Goal: Entertainment & Leisure: Consume media (video, audio)

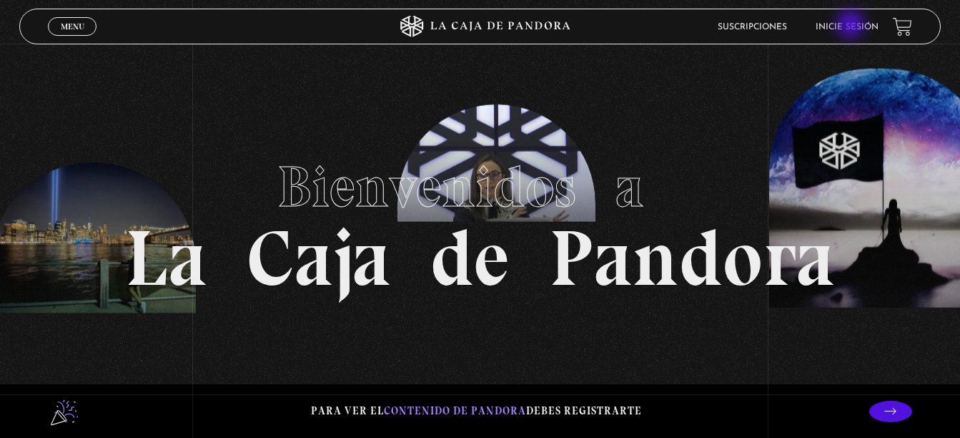
click at [852, 26] on link "Inicie sesión" at bounding box center [847, 27] width 63 height 9
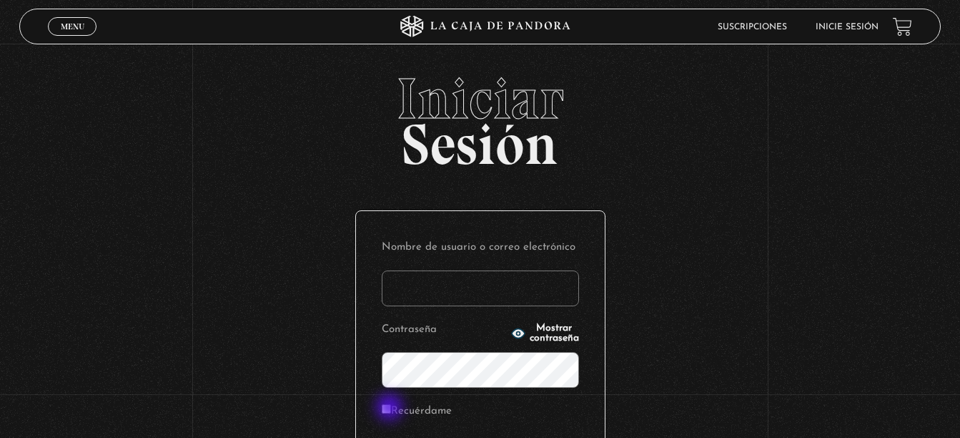
type input "[EMAIL_ADDRESS][DOMAIN_NAME]"
click at [391, 408] on input "Recuérdame" at bounding box center [386, 408] width 9 height 9
checkbox input "true"
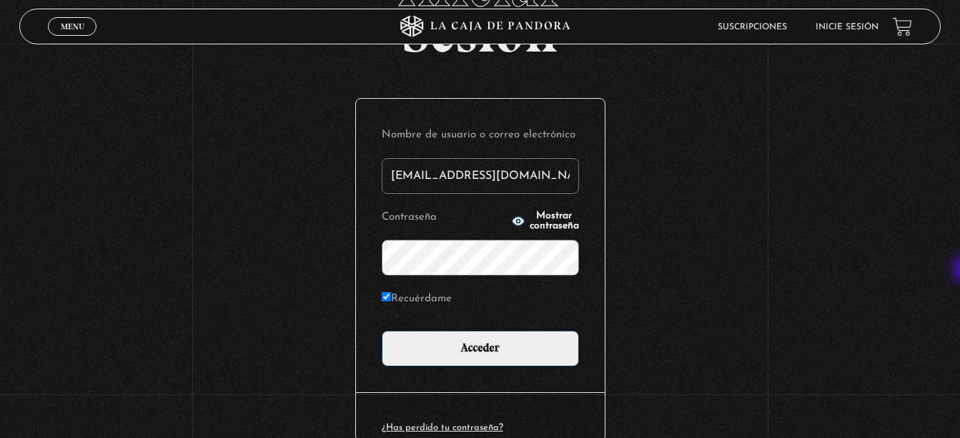
scroll to position [124, 0]
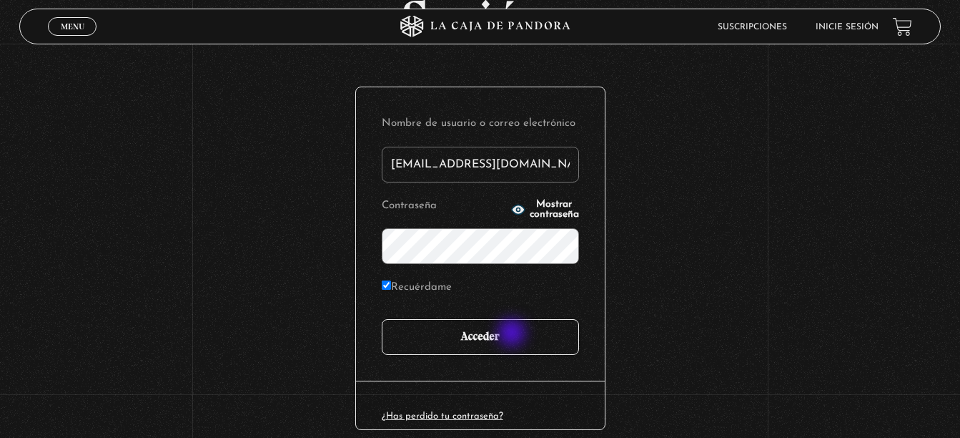
click at [513, 334] on input "Acceder" at bounding box center [480, 337] width 197 height 36
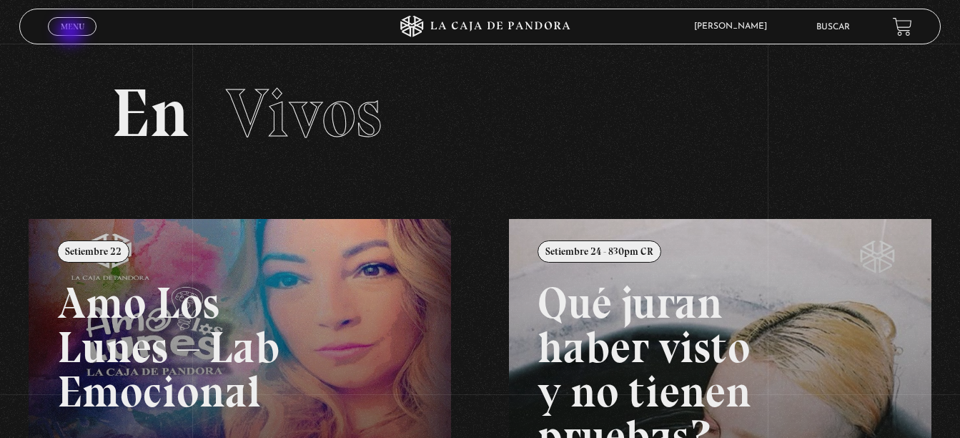
click at [72, 33] on link "Menu Cerrar" at bounding box center [72, 26] width 49 height 19
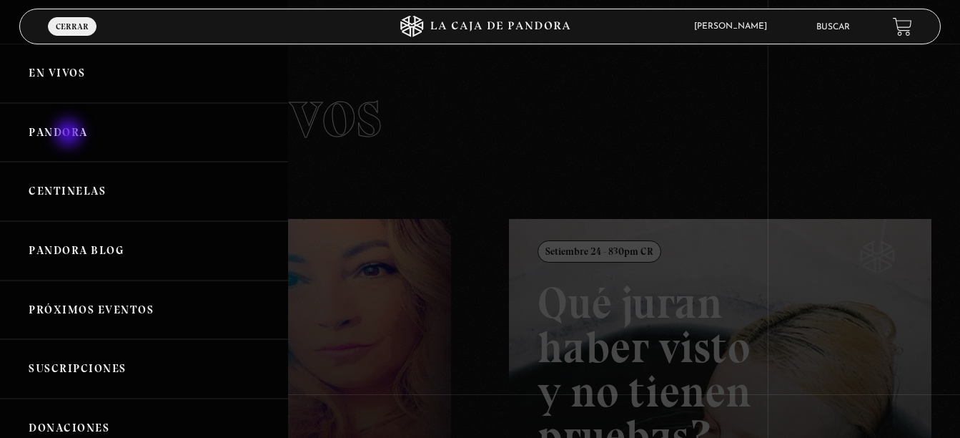
click at [70, 134] on link "Pandora" at bounding box center [144, 132] width 288 height 59
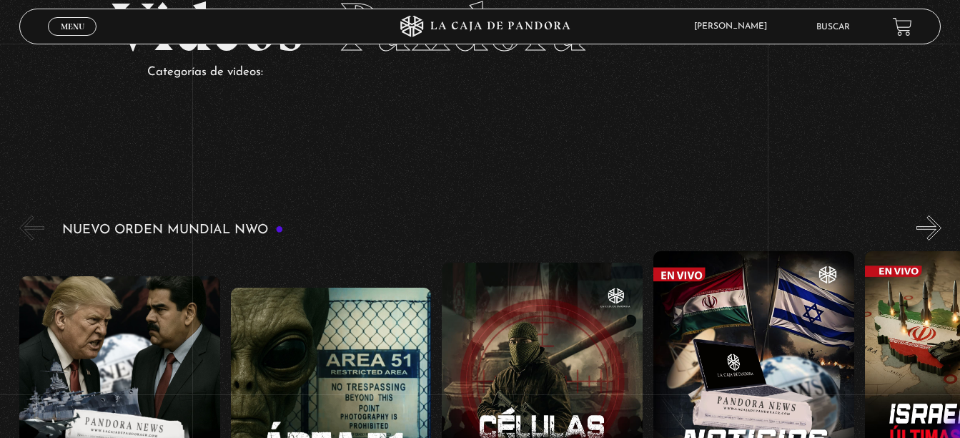
scroll to position [114, 0]
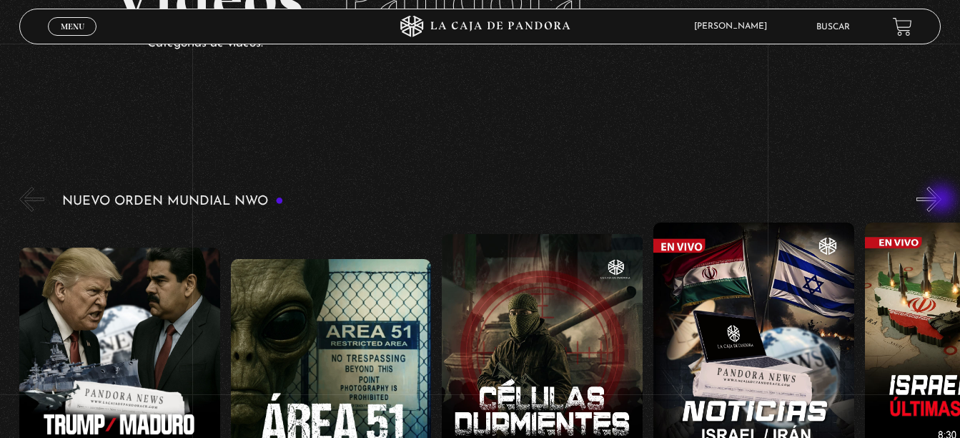
click at [942, 200] on button "»" at bounding box center [929, 199] width 25 height 25
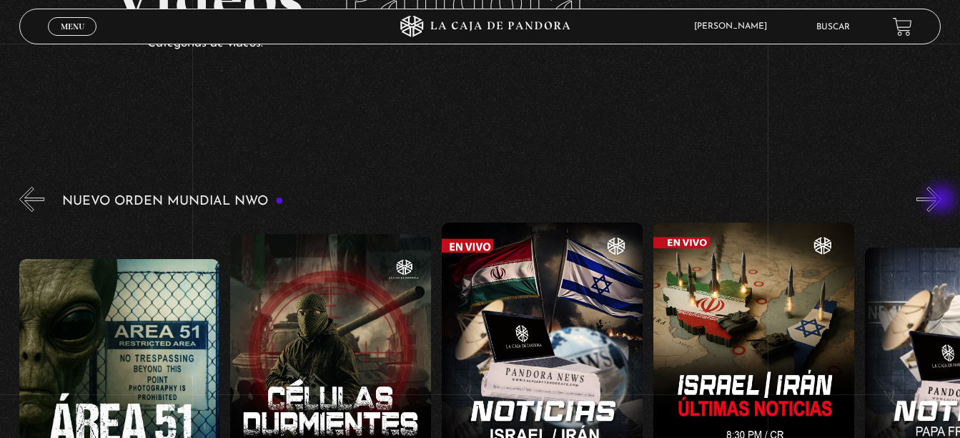
click at [942, 200] on button "»" at bounding box center [929, 199] width 25 height 25
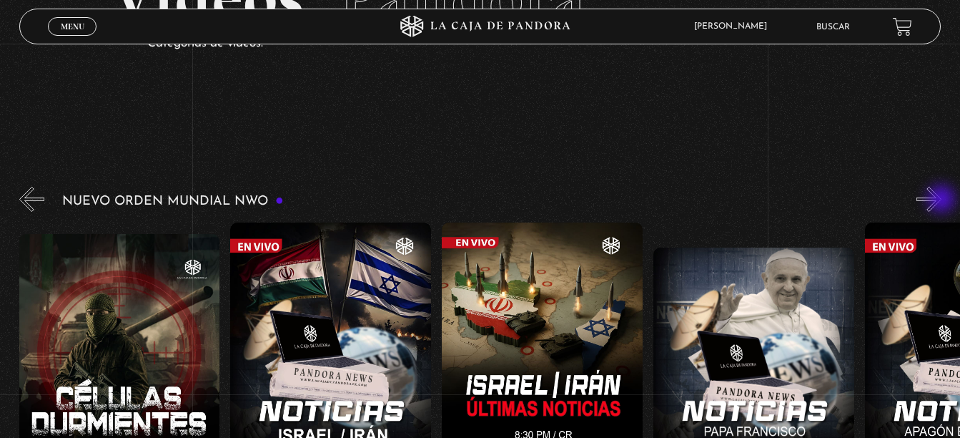
click at [942, 200] on button "»" at bounding box center [929, 199] width 25 height 25
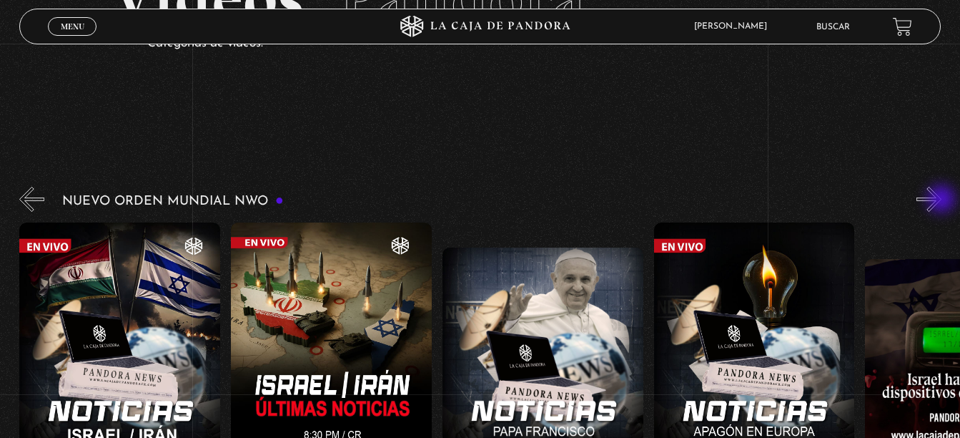
click at [942, 200] on button "»" at bounding box center [929, 199] width 25 height 25
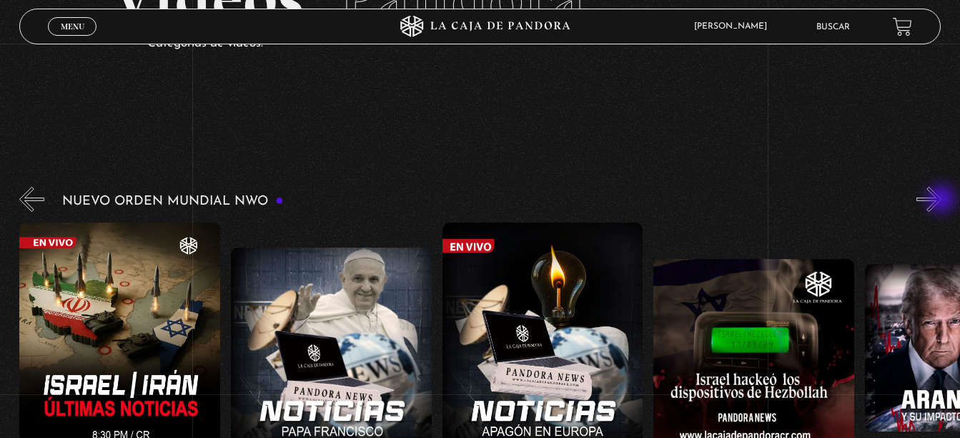
click at [942, 200] on button "»" at bounding box center [929, 199] width 25 height 25
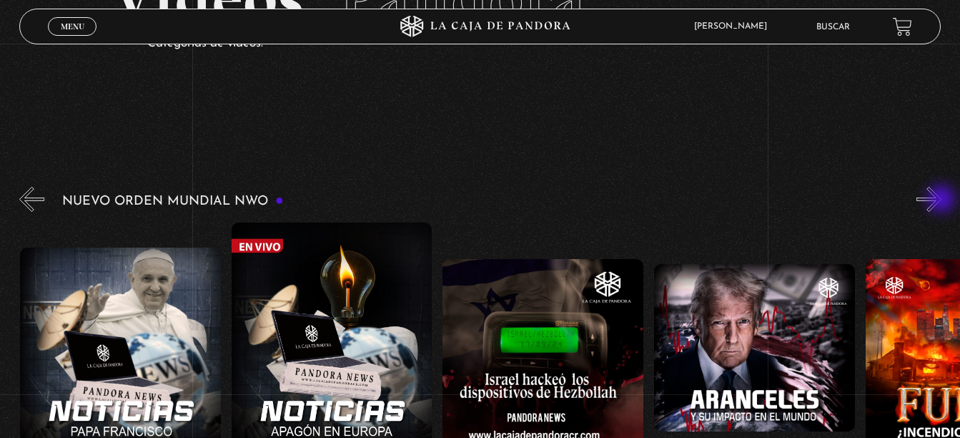
scroll to position [0, 1058]
click at [942, 200] on button "»" at bounding box center [929, 199] width 25 height 25
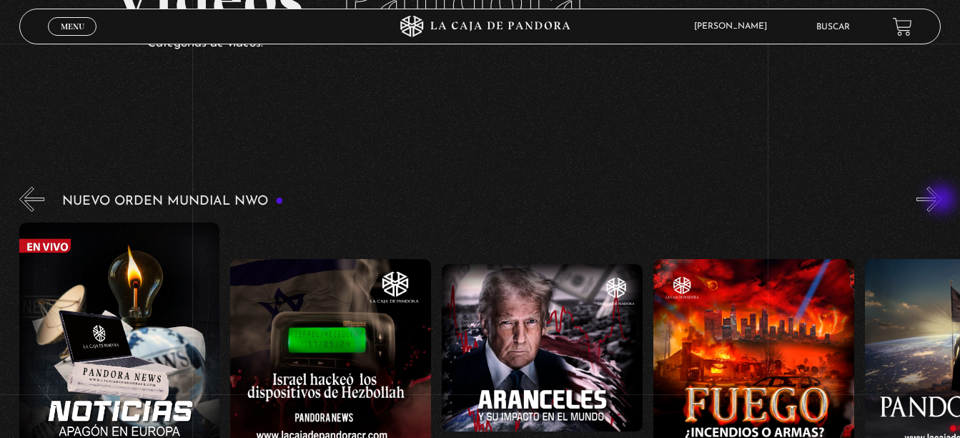
click at [942, 200] on button "»" at bounding box center [929, 199] width 25 height 25
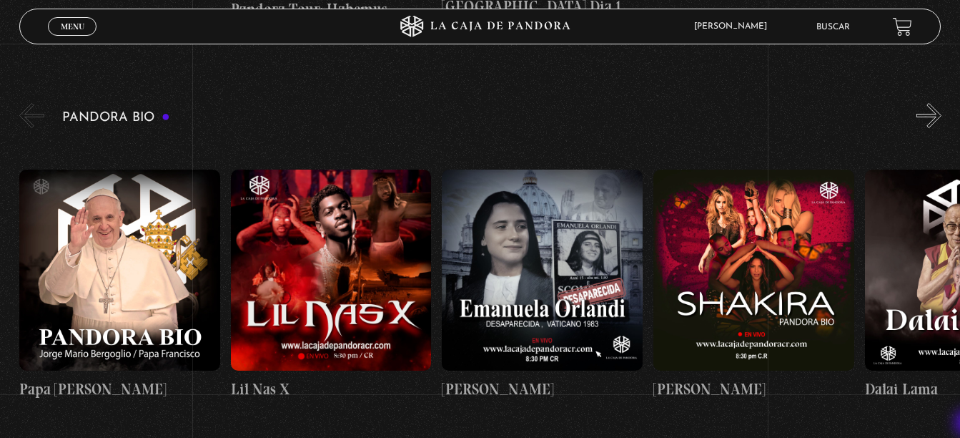
scroll to position [1411, 0]
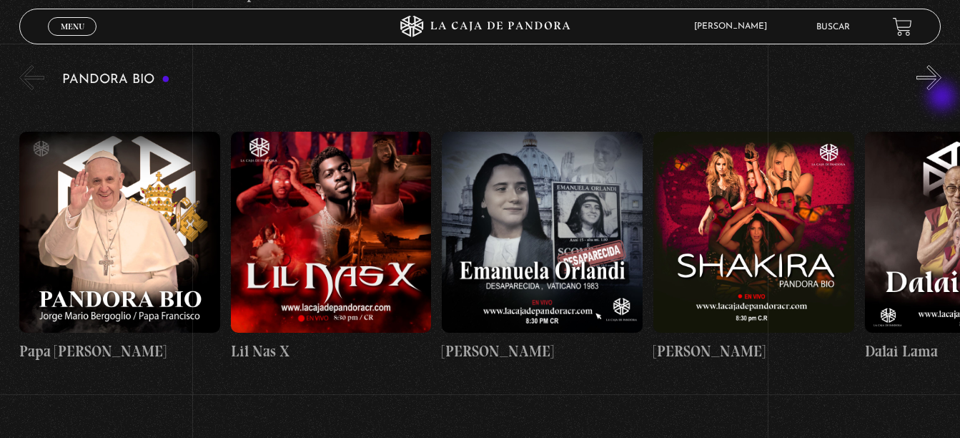
click at [944, 98] on div "Pandora Bio Shakira" at bounding box center [489, 228] width 941 height 332
click at [942, 73] on button "»" at bounding box center [929, 77] width 25 height 25
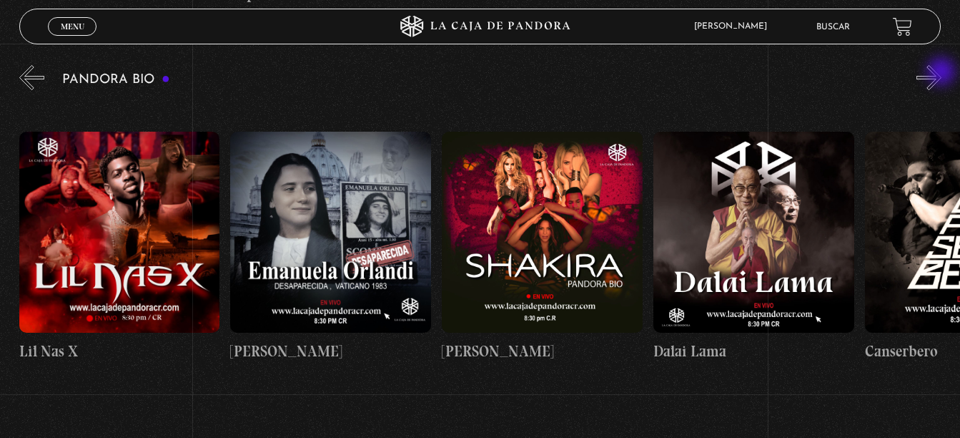
click at [942, 73] on button "»" at bounding box center [929, 77] width 25 height 25
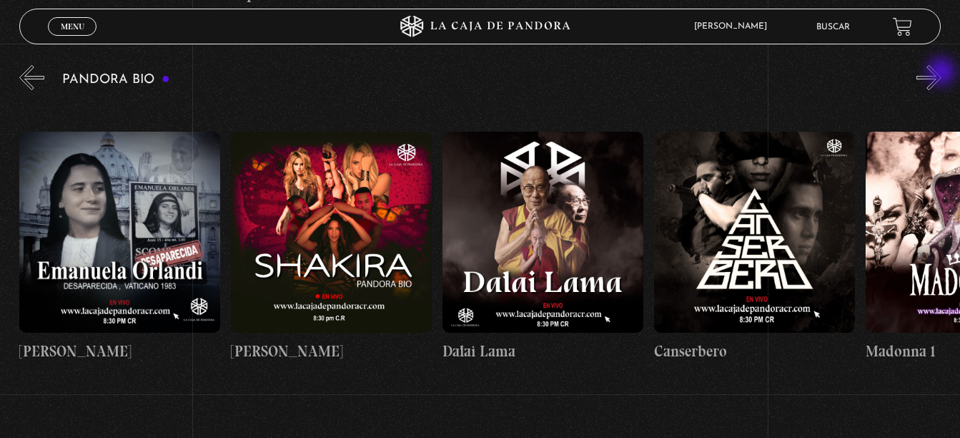
scroll to position [0, 423]
click at [942, 73] on button "»" at bounding box center [929, 77] width 25 height 25
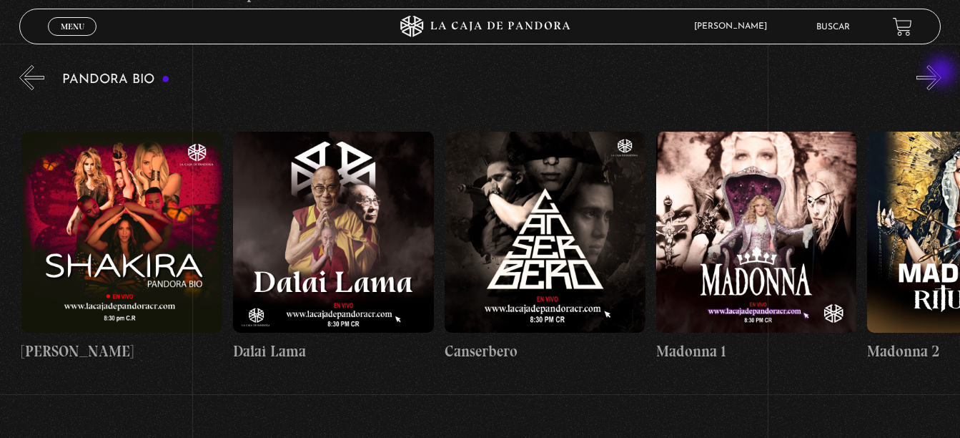
scroll to position [0, 634]
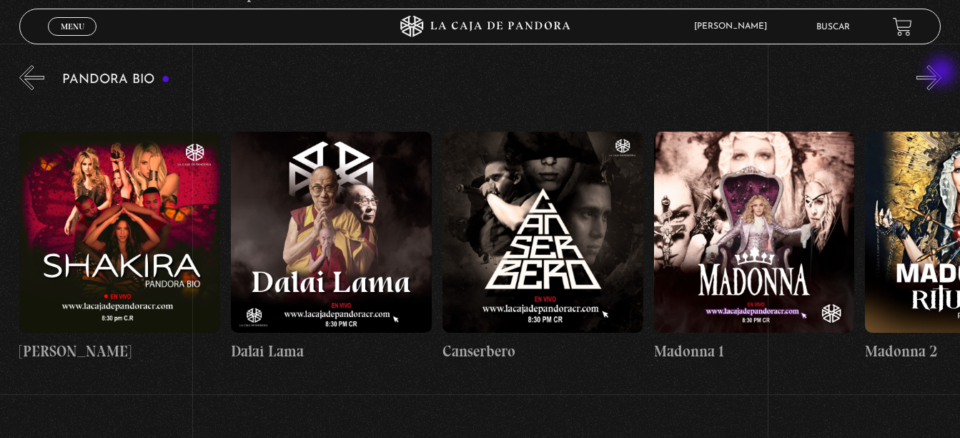
click at [942, 73] on button "»" at bounding box center [929, 77] width 25 height 25
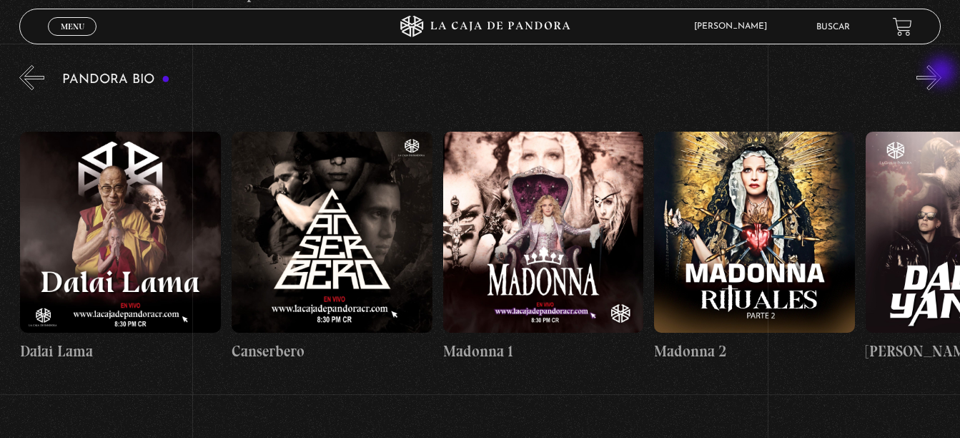
scroll to position [0, 846]
click at [942, 73] on button "»" at bounding box center [929, 77] width 25 height 25
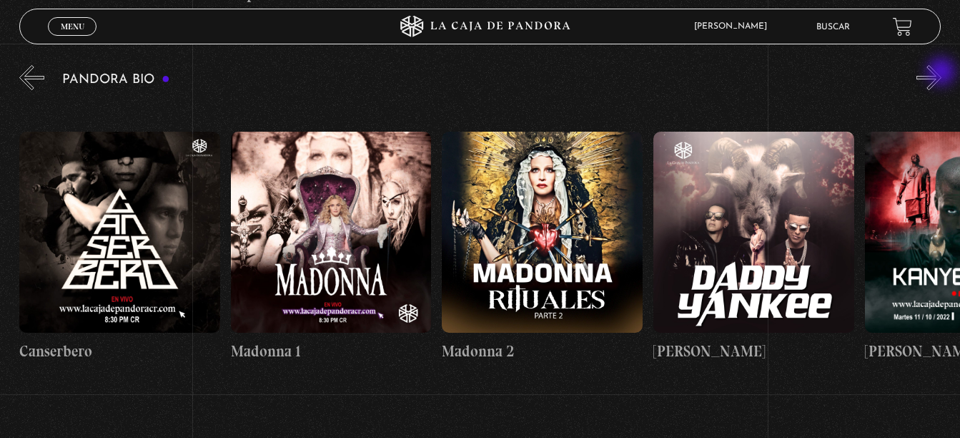
click at [942, 73] on button "»" at bounding box center [929, 77] width 25 height 25
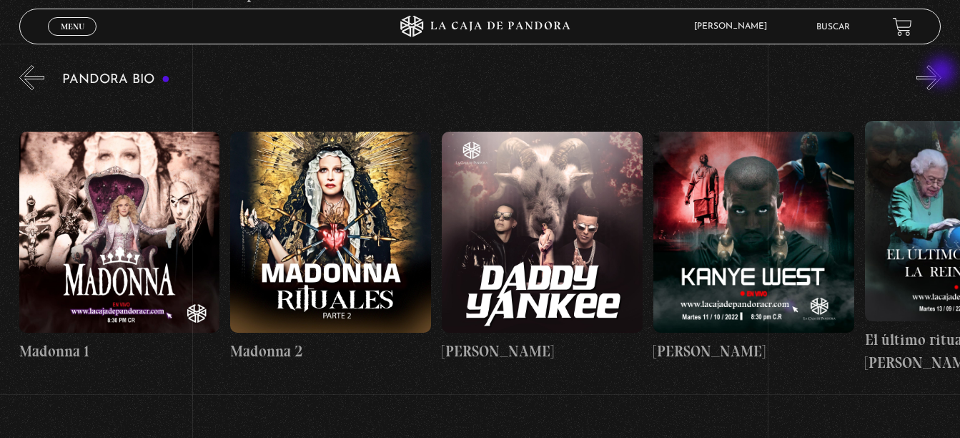
click at [942, 73] on button "»" at bounding box center [929, 77] width 25 height 25
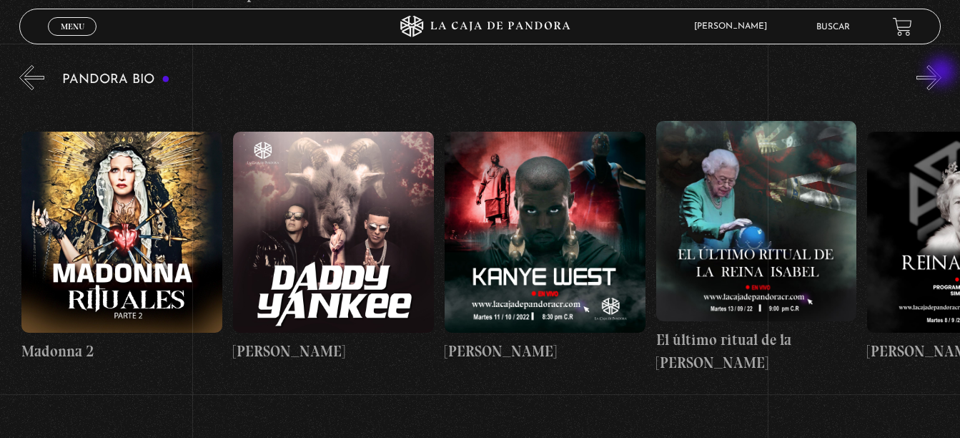
scroll to position [0, 1480]
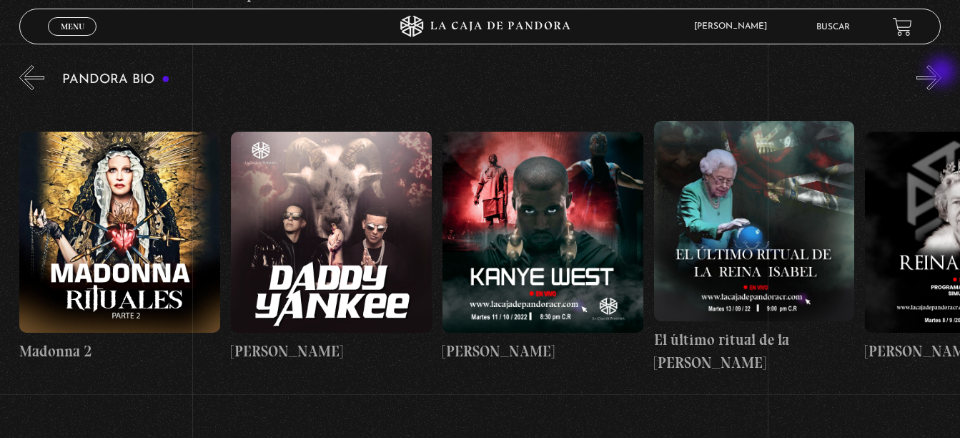
click at [942, 73] on button "»" at bounding box center [929, 77] width 25 height 25
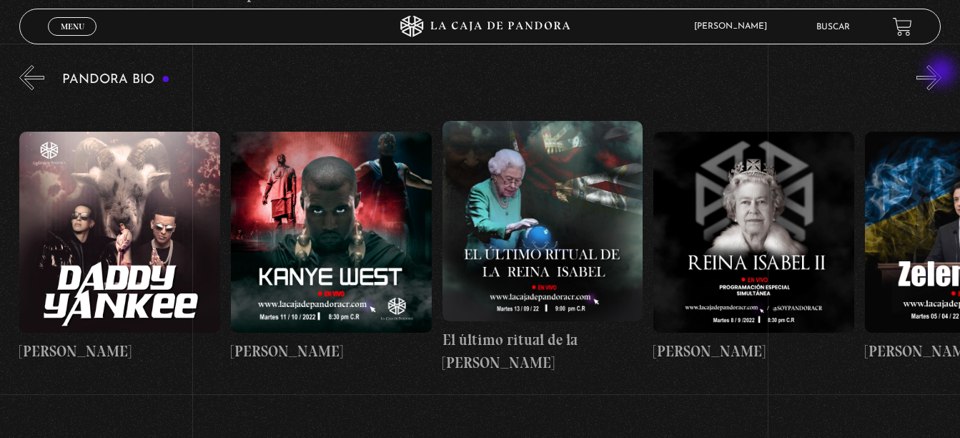
click at [942, 73] on button "»" at bounding box center [929, 77] width 25 height 25
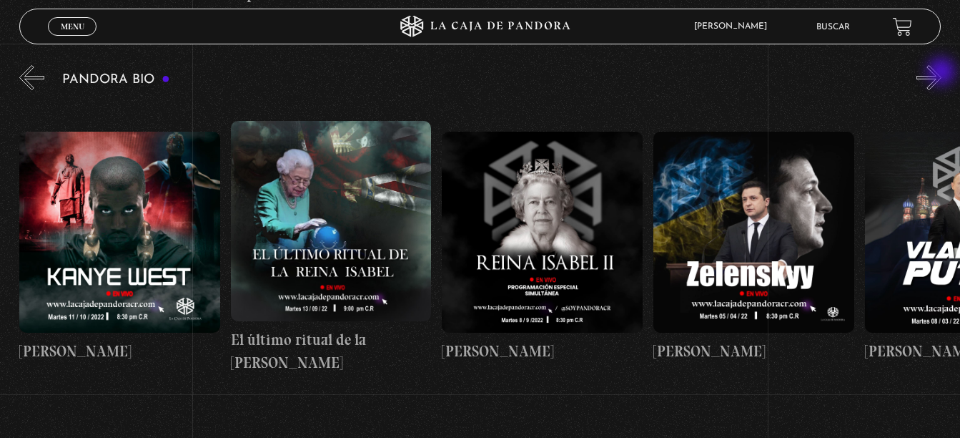
click at [942, 73] on button "»" at bounding box center [929, 77] width 25 height 25
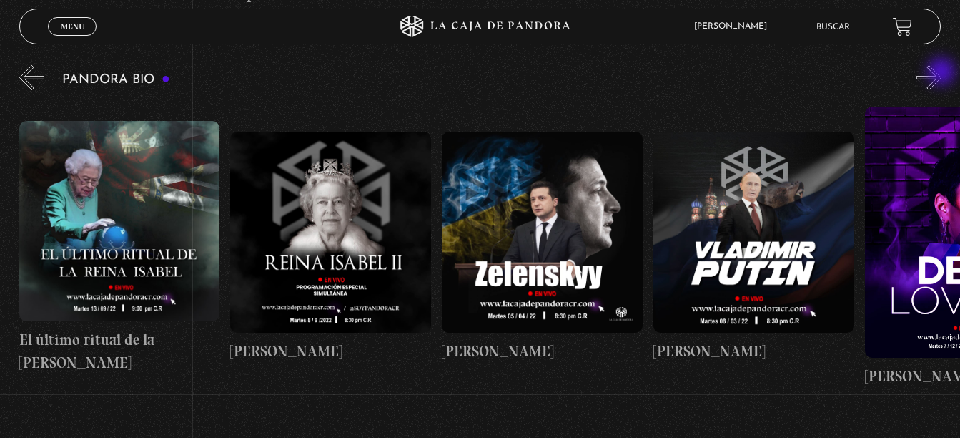
click at [942, 73] on button "»" at bounding box center [929, 77] width 25 height 25
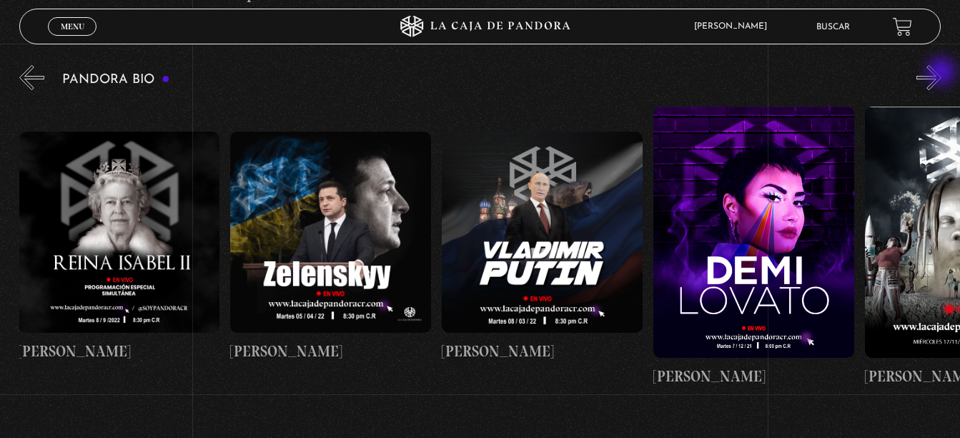
click at [942, 73] on button "»" at bounding box center [929, 77] width 25 height 25
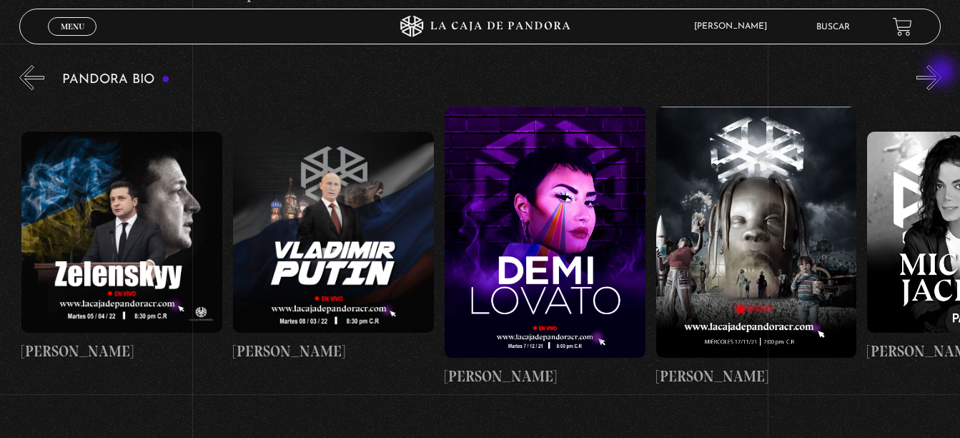
scroll to position [0, 2538]
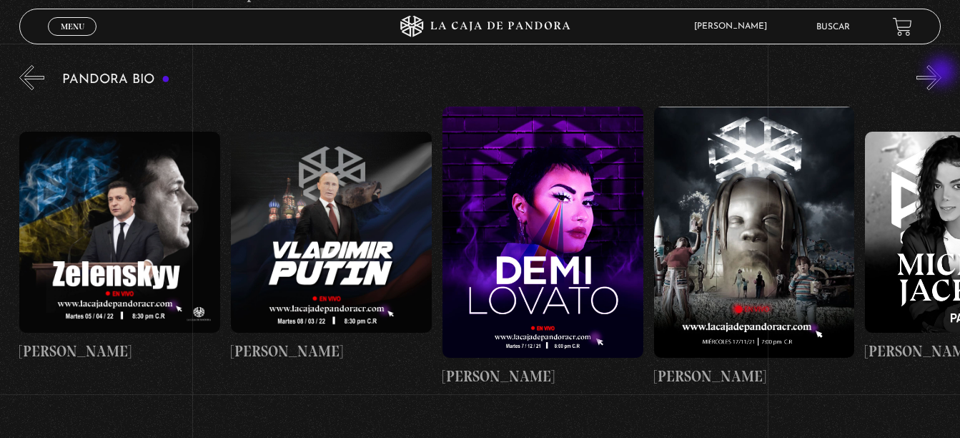
click at [942, 73] on button "»" at bounding box center [929, 77] width 25 height 25
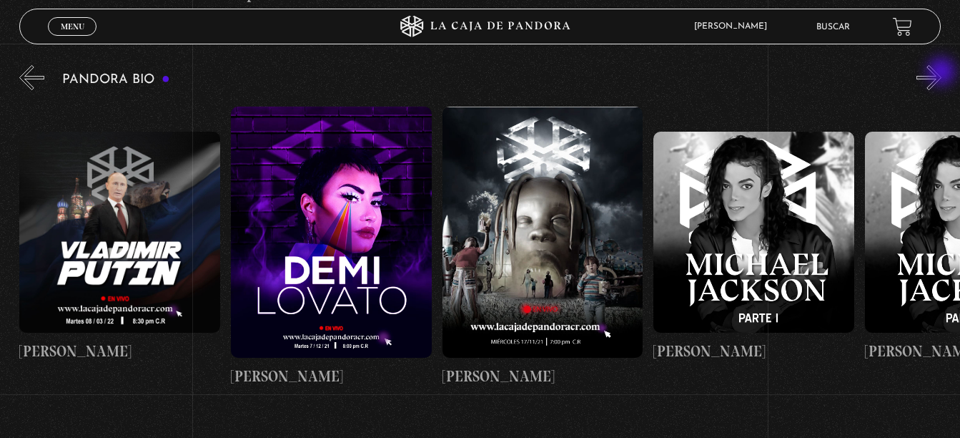
click at [942, 73] on button "»" at bounding box center [929, 77] width 25 height 25
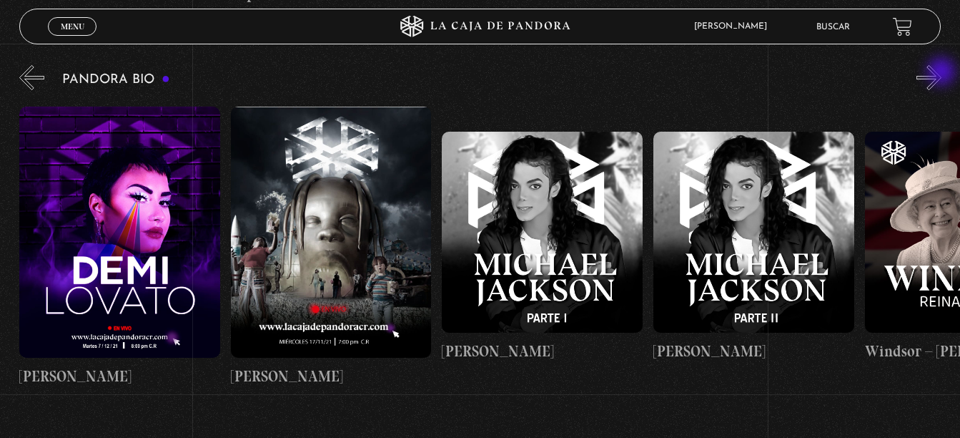
click at [942, 73] on button "»" at bounding box center [929, 77] width 25 height 25
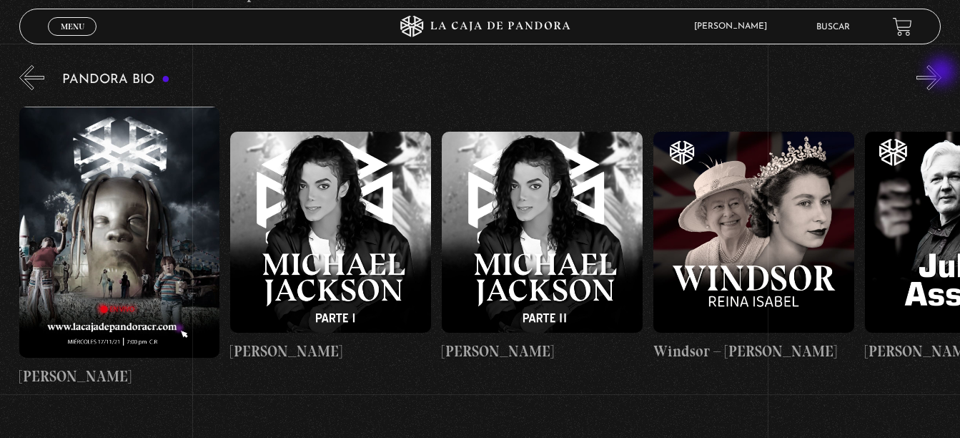
click at [942, 73] on button "»" at bounding box center [929, 77] width 25 height 25
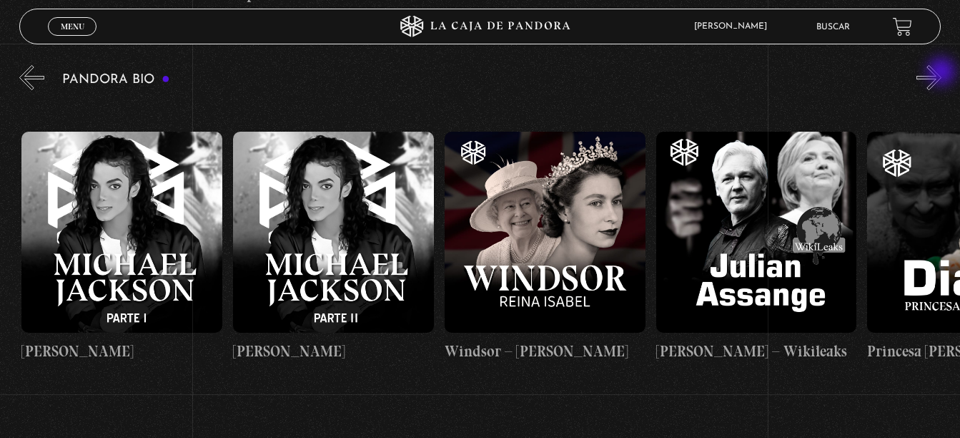
scroll to position [0, 3384]
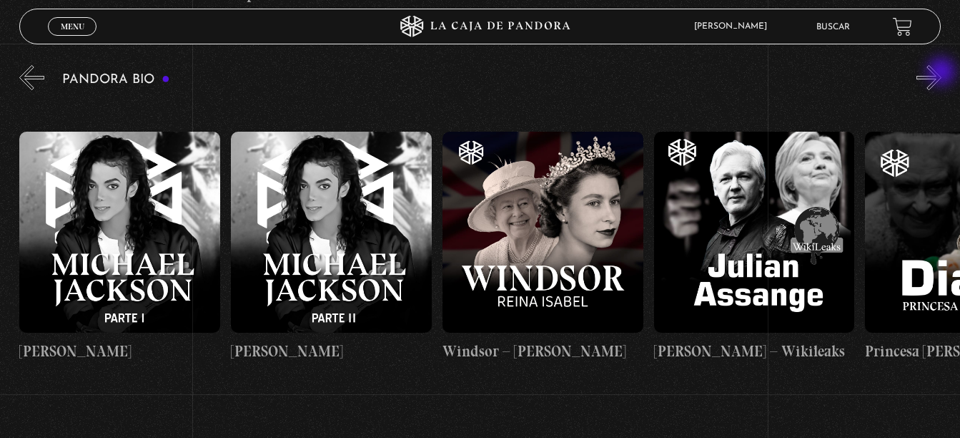
click at [942, 73] on button "»" at bounding box center [929, 77] width 25 height 25
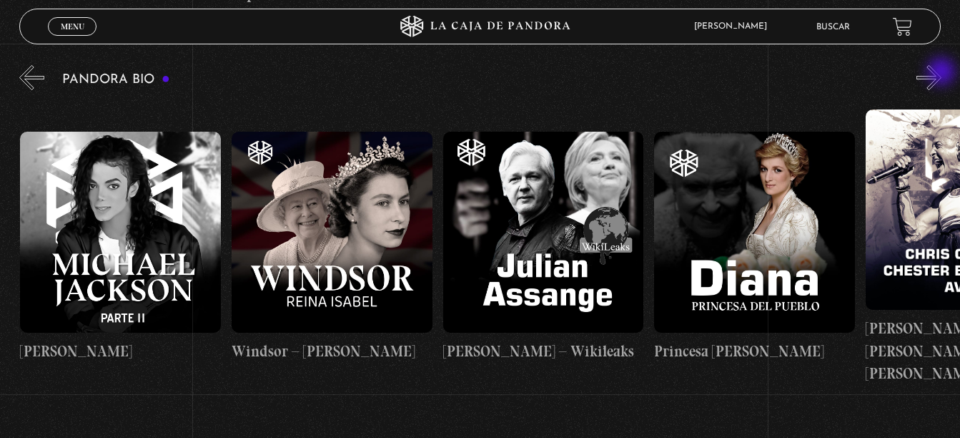
scroll to position [0, 3596]
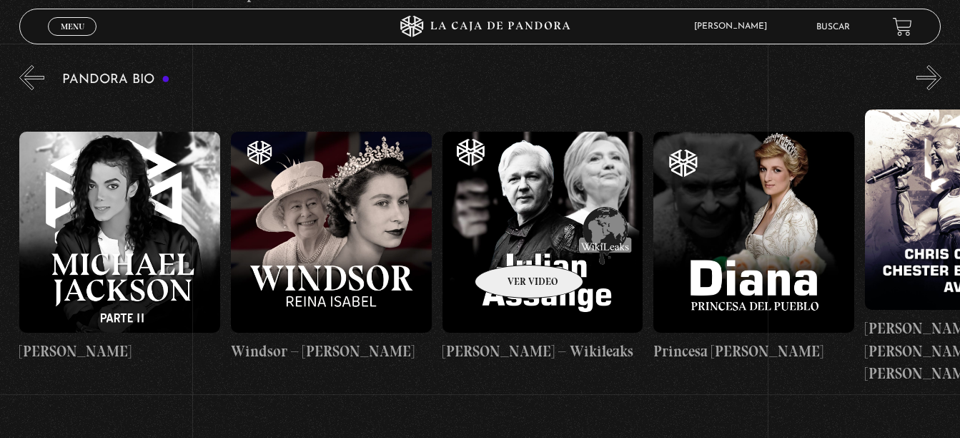
click at [511, 243] on figure at bounding box center [543, 232] width 201 height 201
click at [952, 82] on div "Pandora Bio Shakira" at bounding box center [489, 228] width 941 height 332
click at [934, 82] on button "»" at bounding box center [929, 77] width 25 height 25
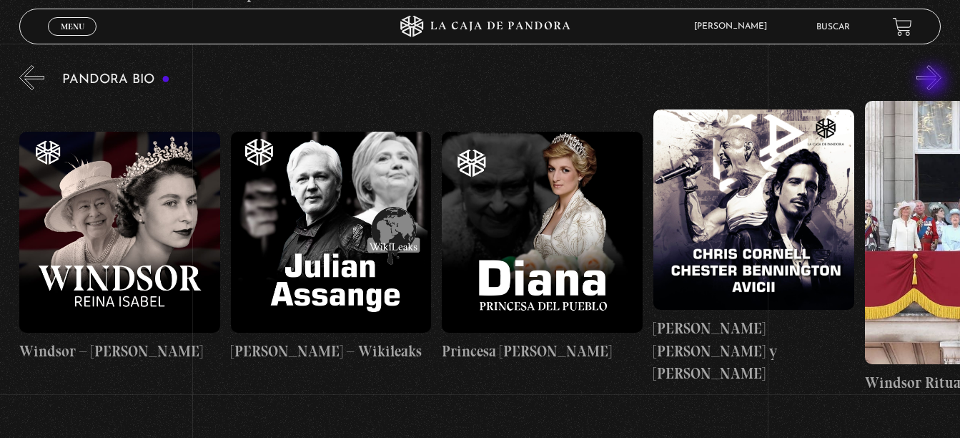
click at [934, 82] on button "»" at bounding box center [929, 77] width 25 height 25
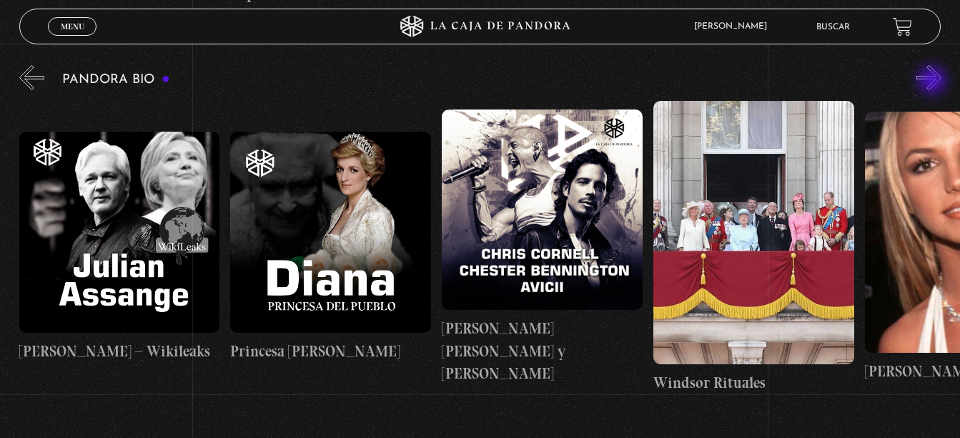
click at [934, 82] on button "»" at bounding box center [929, 77] width 25 height 25
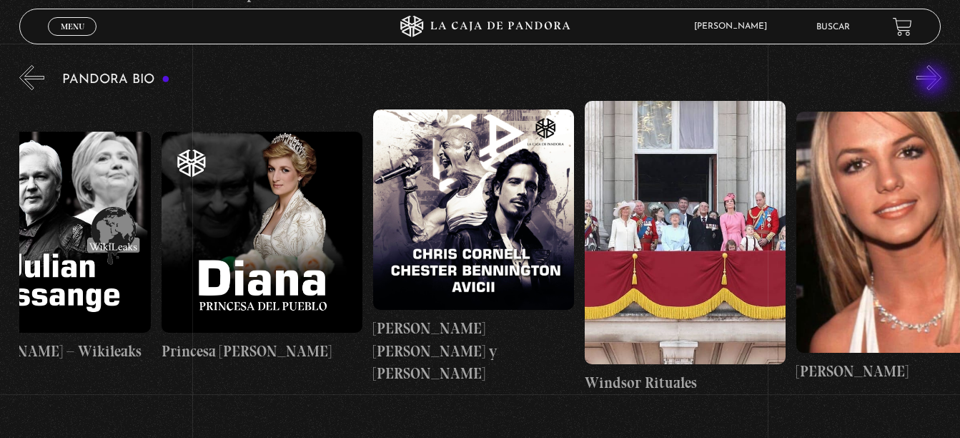
scroll to position [0, 4125]
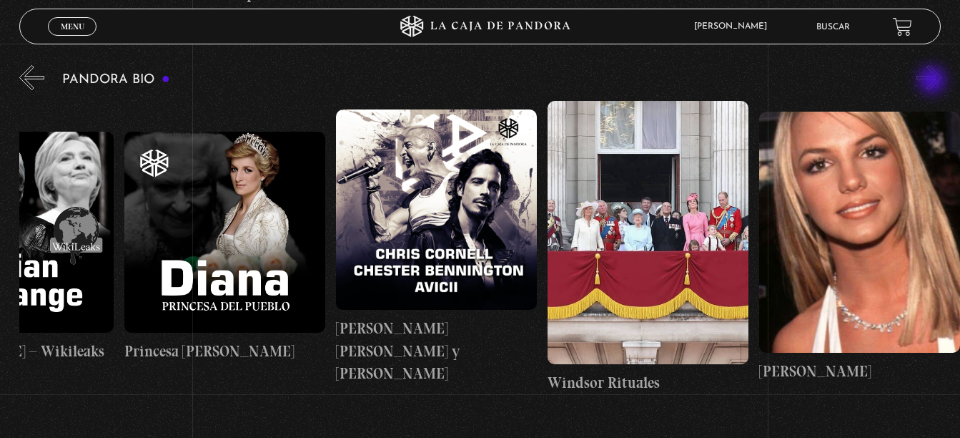
click at [934, 82] on button "»" at bounding box center [929, 77] width 25 height 25
click at [29, 84] on button "«" at bounding box center [31, 77] width 25 height 25
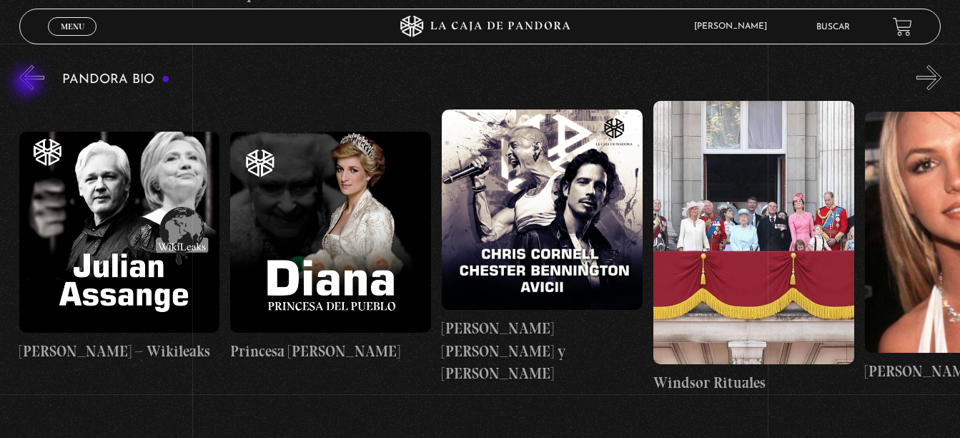
click at [29, 84] on button "«" at bounding box center [31, 77] width 25 height 25
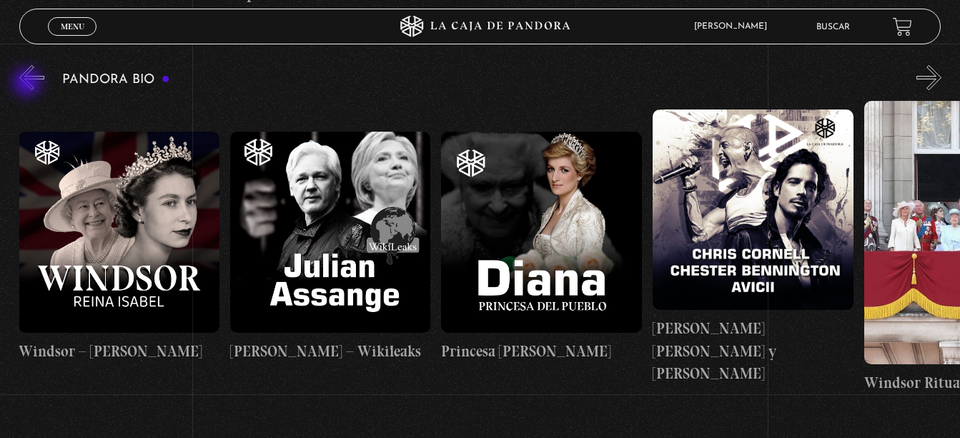
scroll to position [0, 3807]
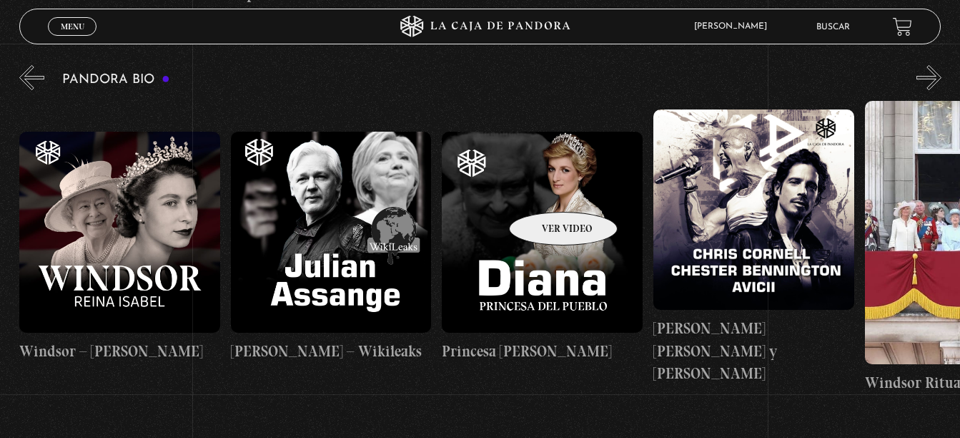
click at [545, 190] on figure at bounding box center [542, 232] width 201 height 201
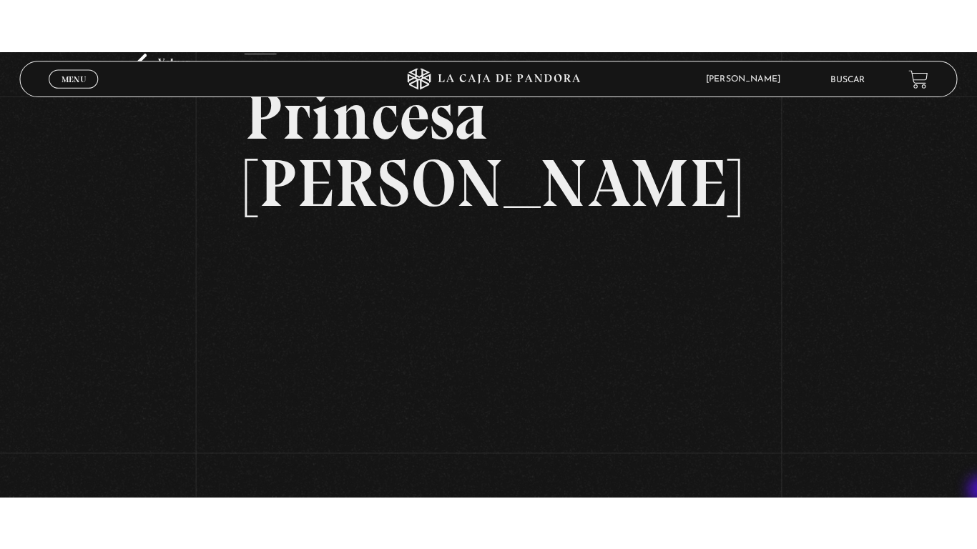
scroll to position [114, 0]
